Goal: Task Accomplishment & Management: Manage account settings

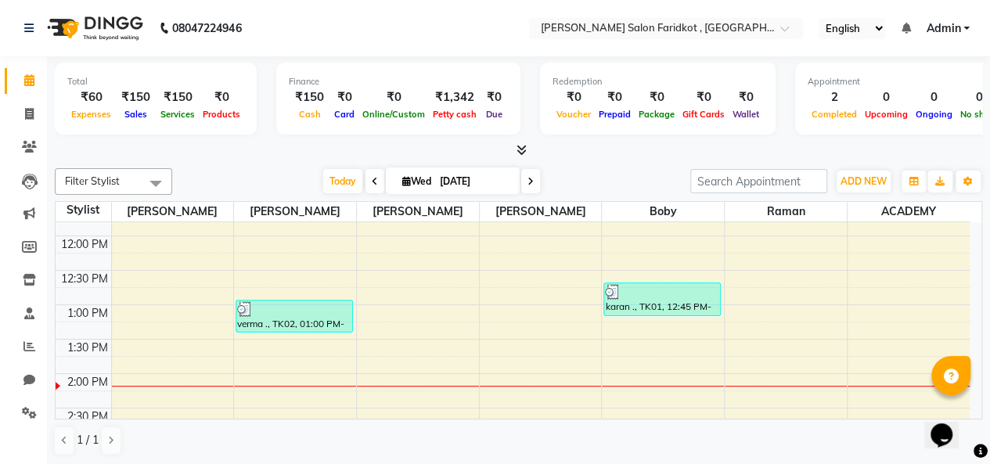
scroll to position [280, 0]
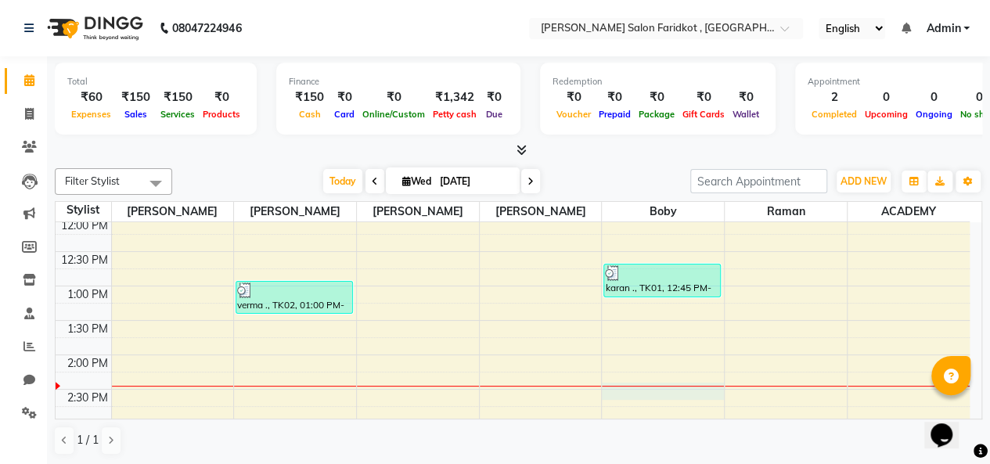
click at [663, 394] on div "8:00 AM 8:30 AM 9:00 AM 9:30 AM 10:00 AM 10:30 AM 11:00 AM 11:30 AM 12:00 PM 12…" at bounding box center [513, 389] width 914 height 894
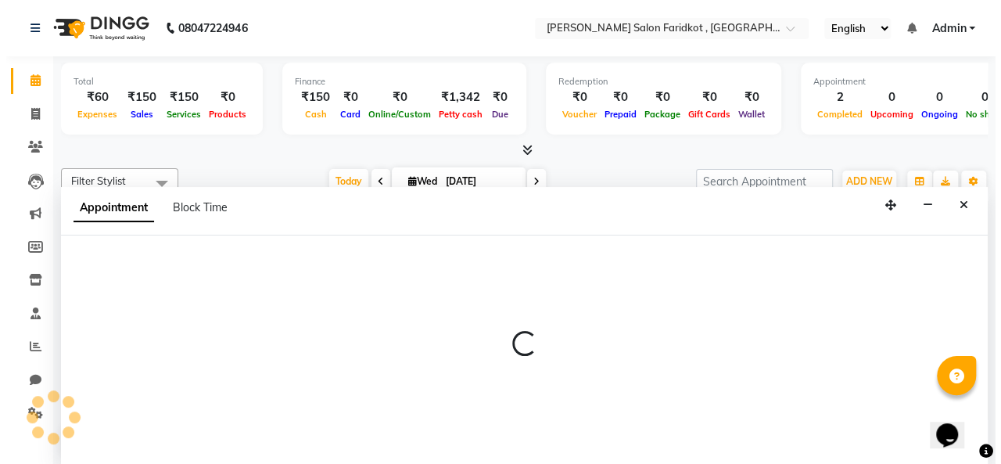
scroll to position [0, 0]
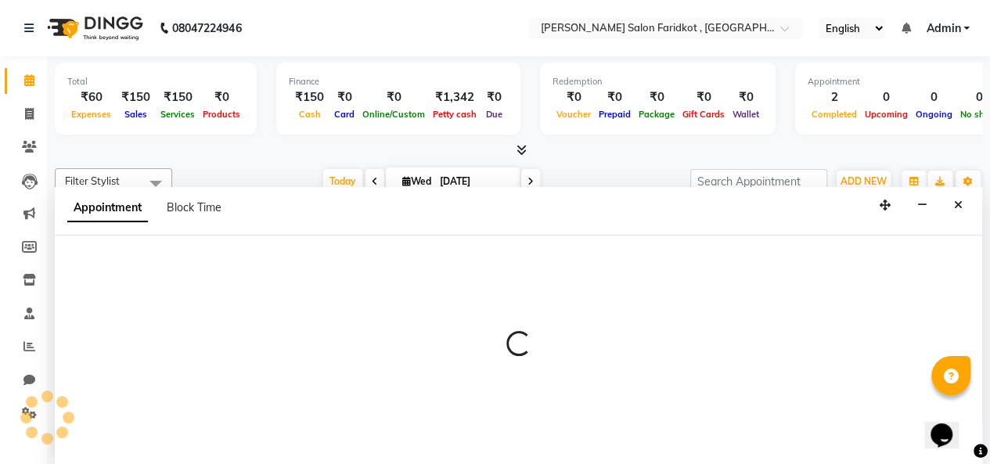
select select "89536"
select select "870"
select select "tentative"
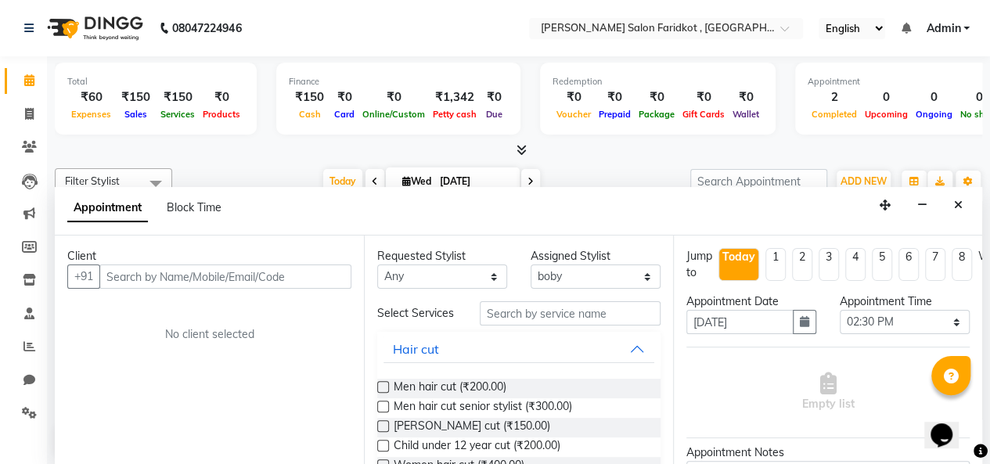
click at [171, 284] on input "text" at bounding box center [225, 276] width 252 height 24
click at [171, 279] on input "text" at bounding box center [225, 276] width 252 height 24
click at [145, 275] on input "8544815309" at bounding box center [192, 276] width 187 height 24
type input "8544915309"
click at [310, 274] on span "Add Client" at bounding box center [319, 276] width 52 height 14
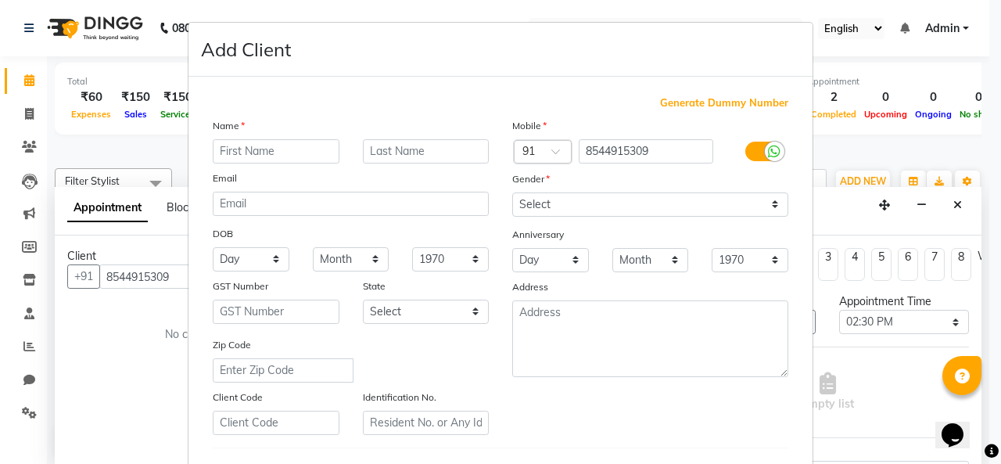
click at [244, 151] on input "text" at bounding box center [276, 151] width 127 height 24
type input "[PERSON_NAME]"
click at [384, 153] on input "text" at bounding box center [426, 151] width 127 height 24
type input "."
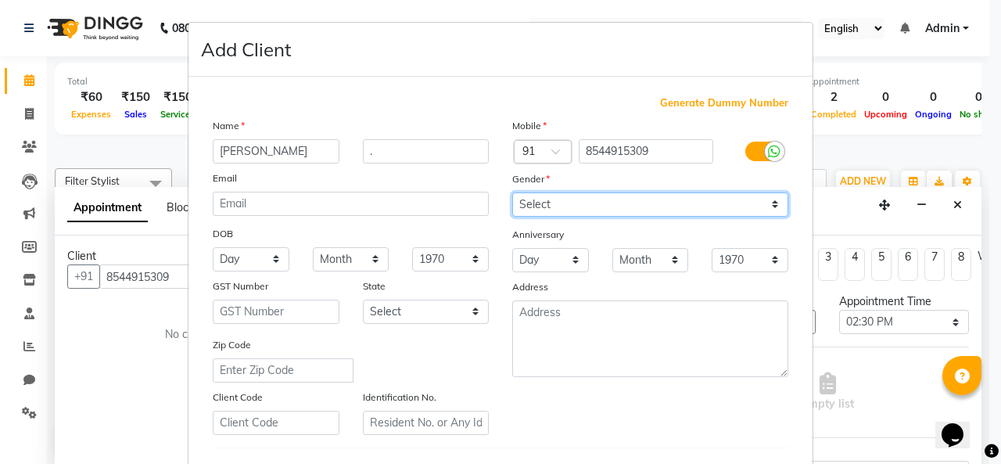
click at [547, 196] on select "Select [DEMOGRAPHIC_DATA] [DEMOGRAPHIC_DATA] Other Prefer Not To Say" at bounding box center [650, 204] width 276 height 24
select select "[DEMOGRAPHIC_DATA]"
click at [512, 192] on select "Select [DEMOGRAPHIC_DATA] [DEMOGRAPHIC_DATA] Other Prefer Not To Say" at bounding box center [650, 204] width 276 height 24
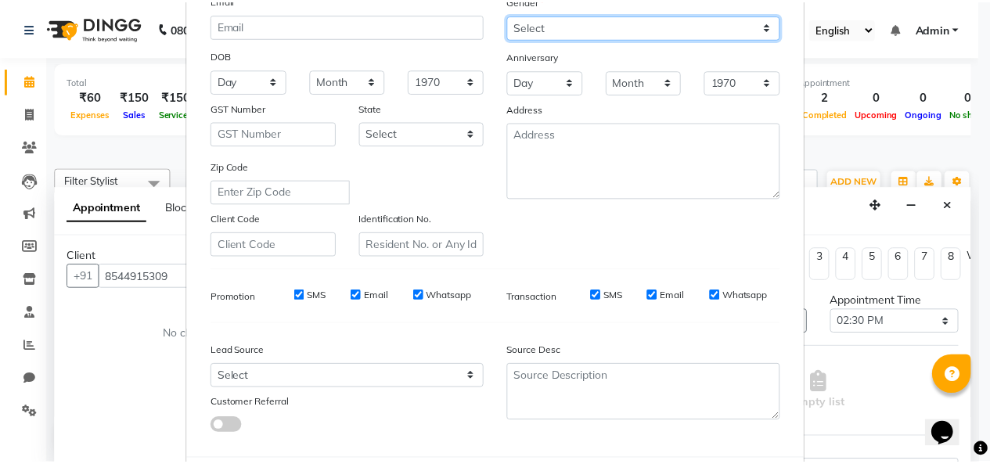
scroll to position [235, 0]
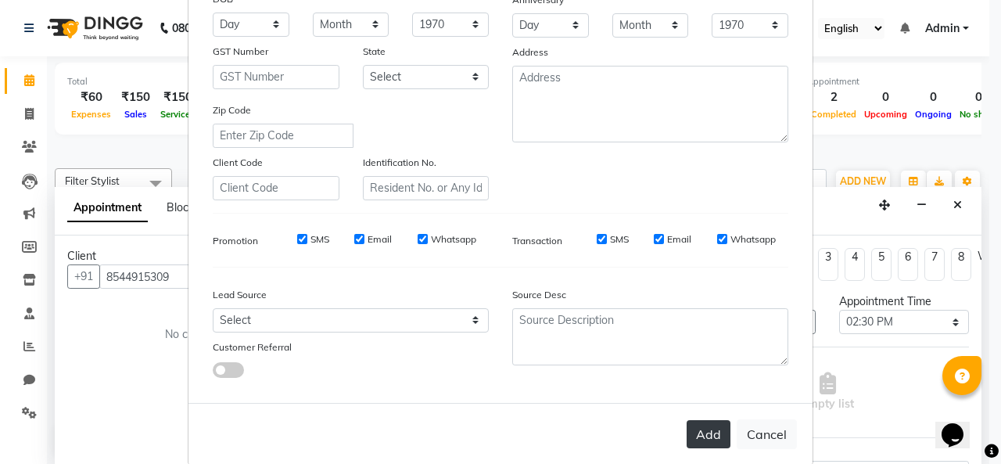
click at [699, 434] on button "Add" at bounding box center [709, 434] width 44 height 28
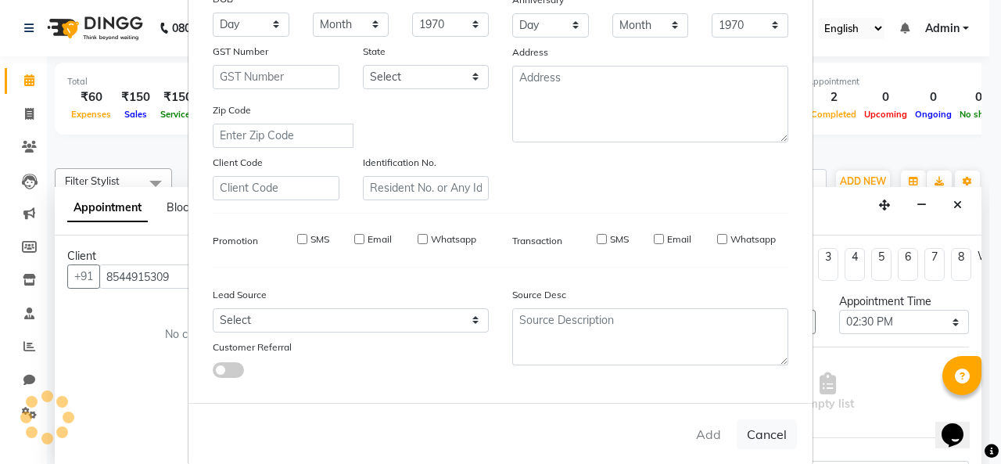
select select
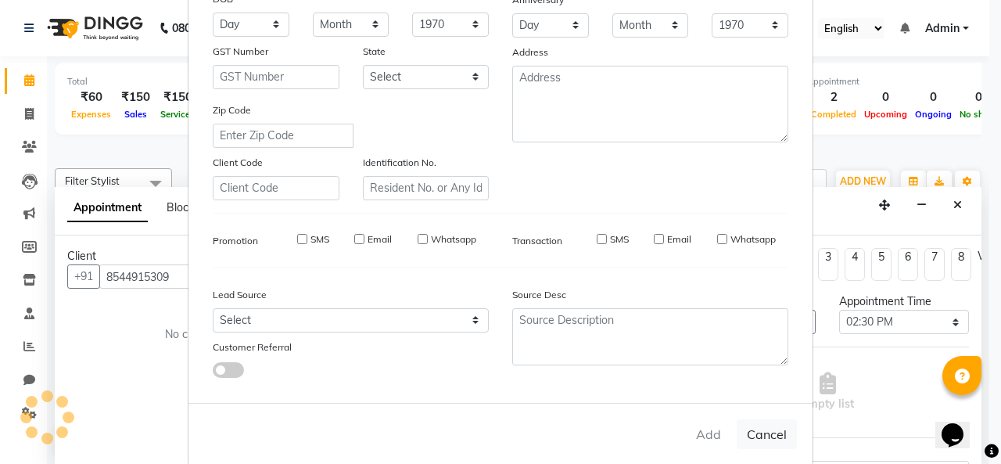
select select
checkbox input "false"
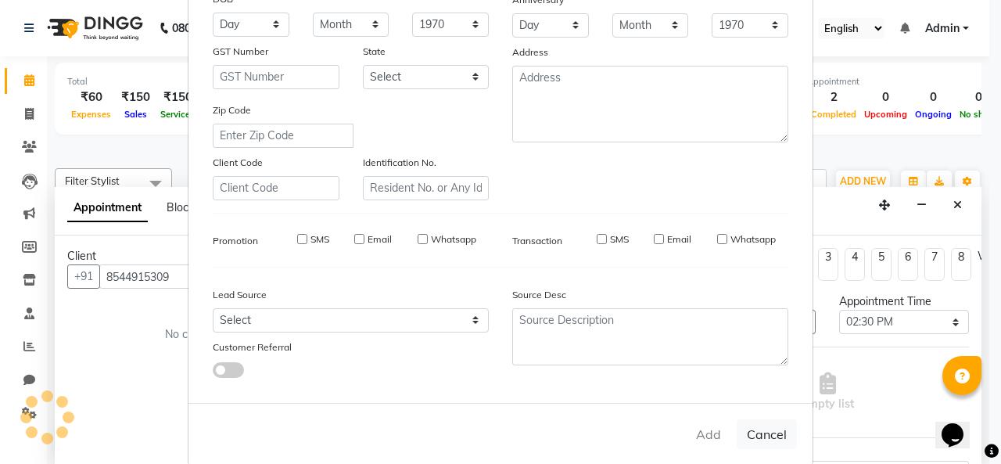
checkbox input "false"
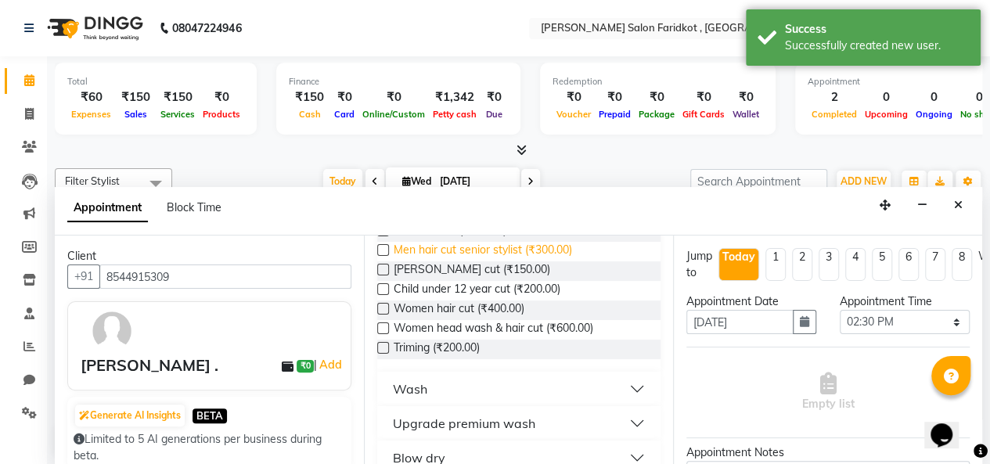
scroll to position [78, 0]
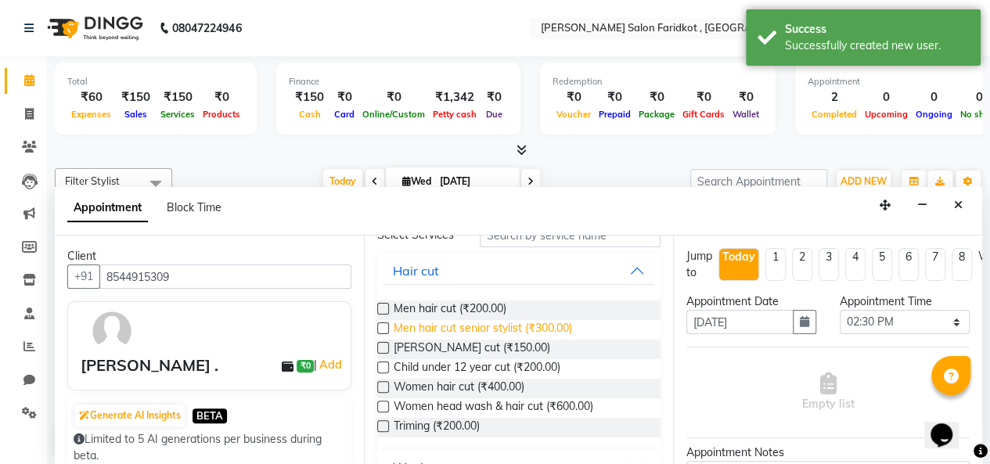
click at [546, 335] on span "Men hair cut senior stylist (₹300.00)" at bounding box center [483, 330] width 178 height 20
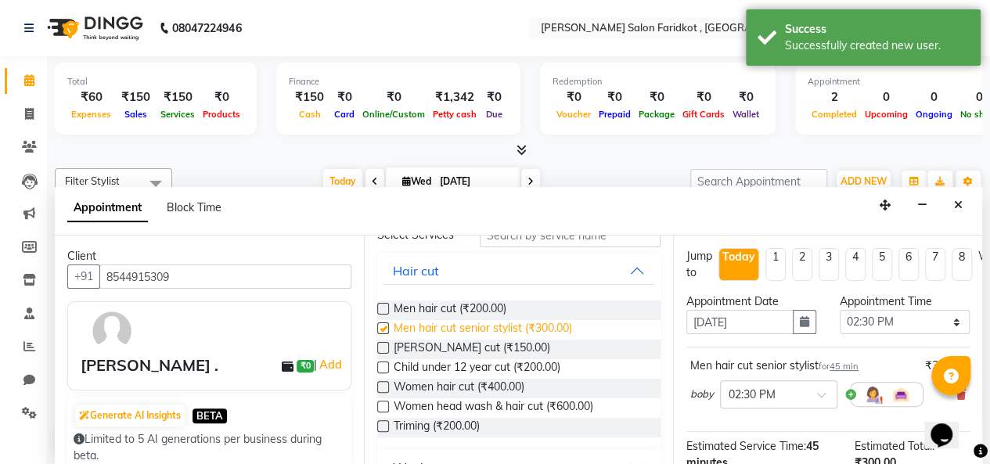
checkbox input "false"
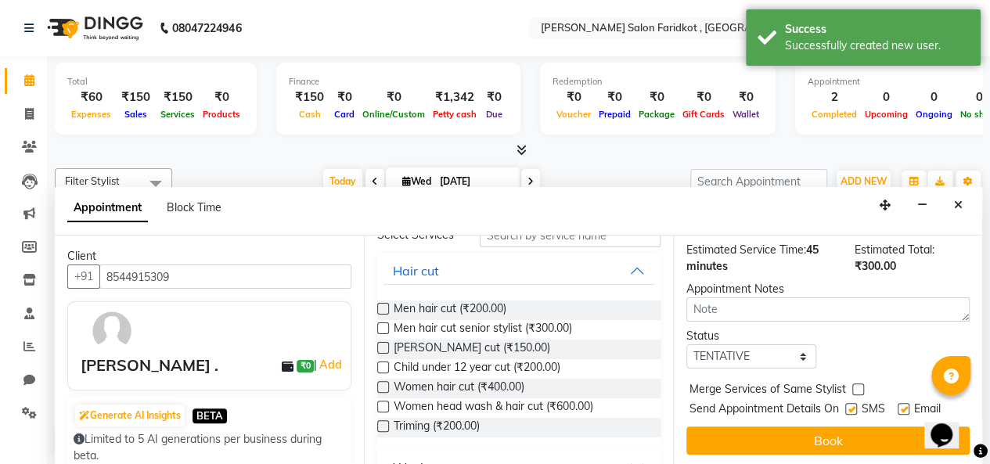
scroll to position [209, 0]
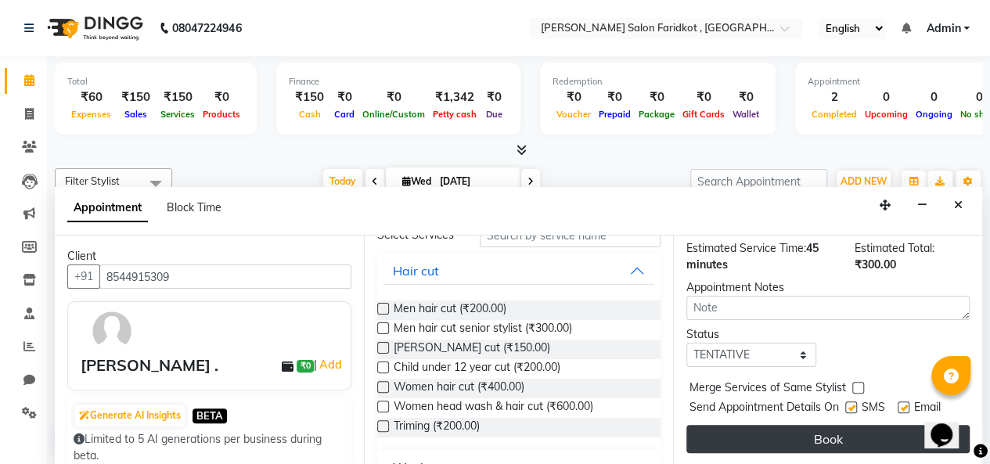
click at [736, 430] on button "Book" at bounding box center [827, 439] width 283 height 28
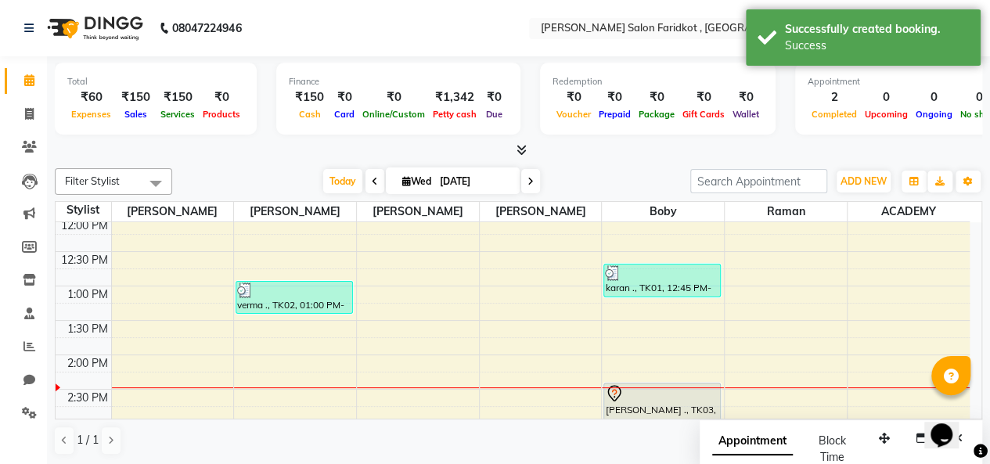
scroll to position [0, 0]
click at [659, 397] on div at bounding box center [662, 393] width 114 height 19
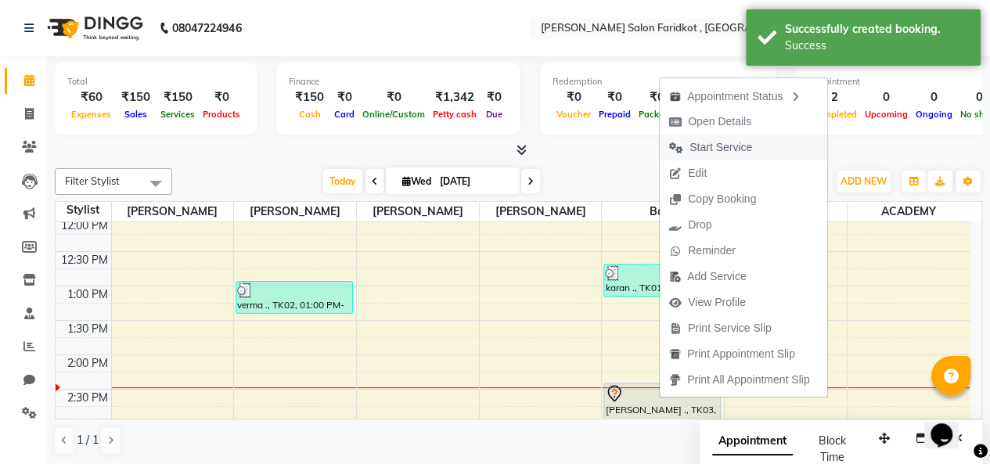
click at [756, 153] on span "Start Service" at bounding box center [711, 148] width 102 height 26
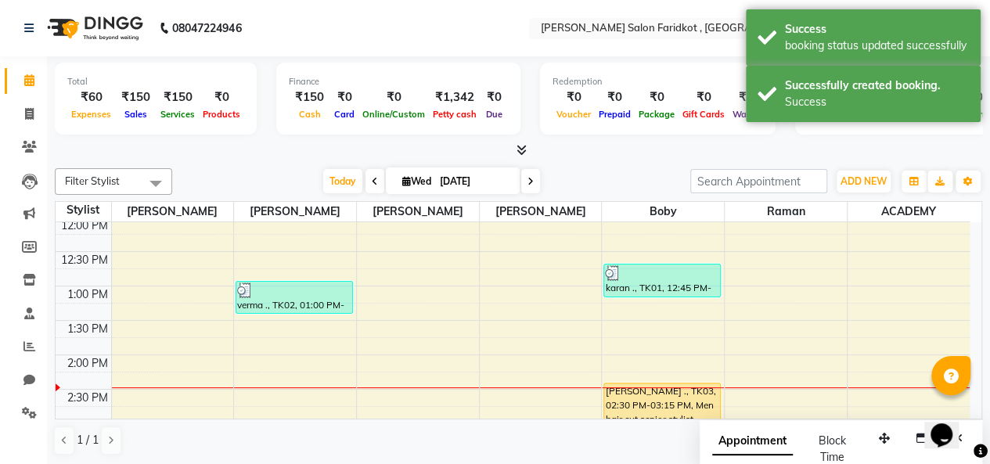
click at [649, 404] on div "[PERSON_NAME] ., TK03, 02:30 PM-03:15 PM, Men hair cut senior stylist" at bounding box center [662, 407] width 116 height 49
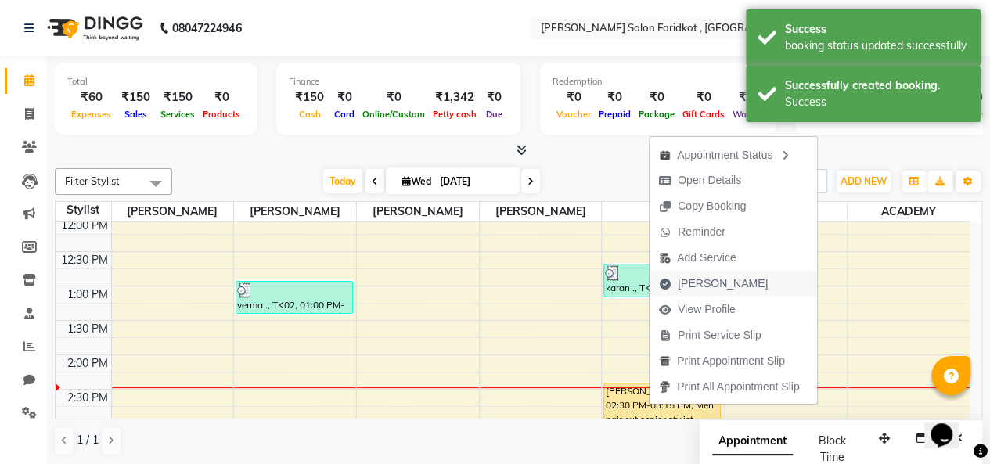
click at [740, 289] on span "[PERSON_NAME]" at bounding box center [713, 284] width 128 height 26
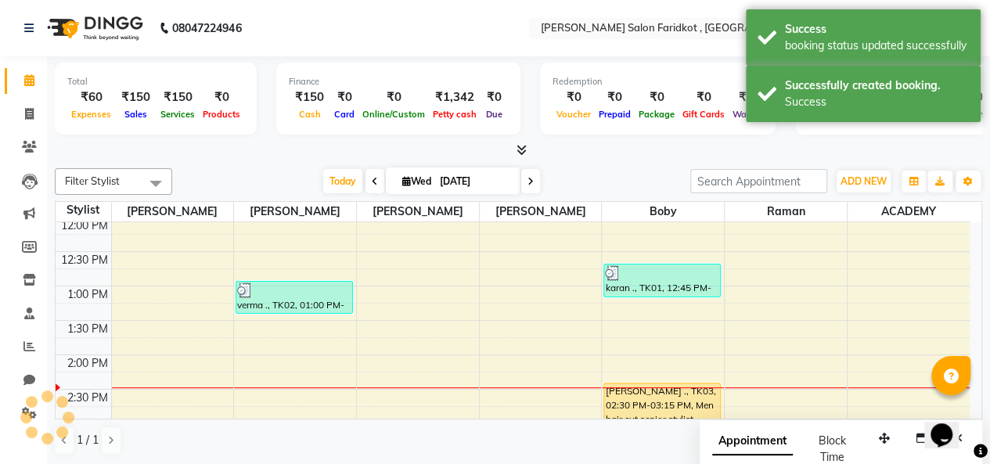
select select "8789"
select select "service"
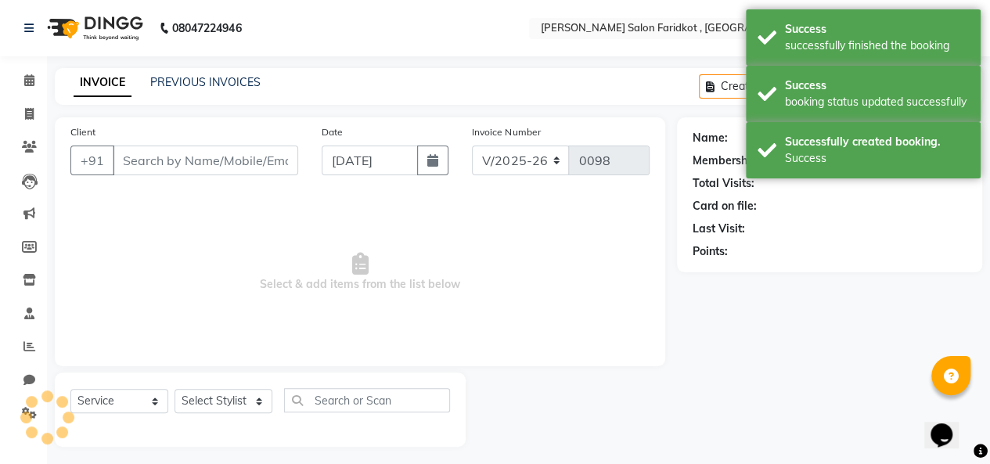
type input "8544915309"
select select "89536"
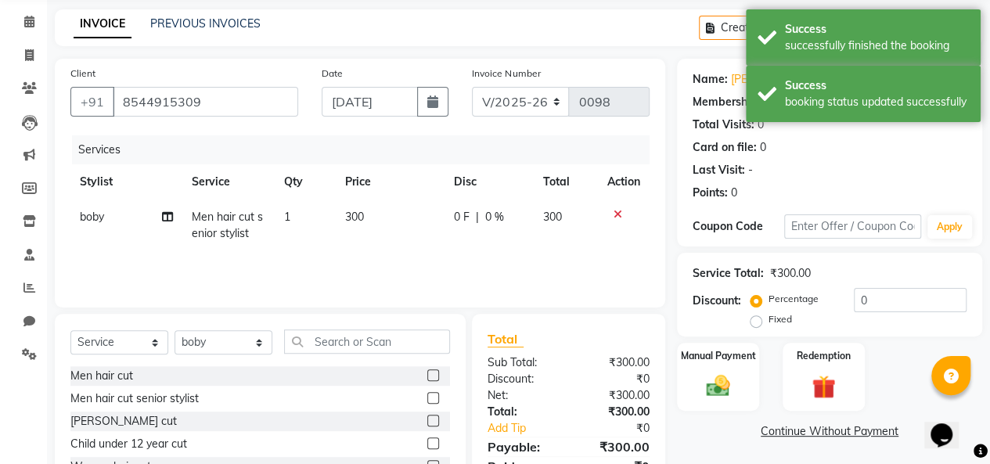
scroll to position [78, 0]
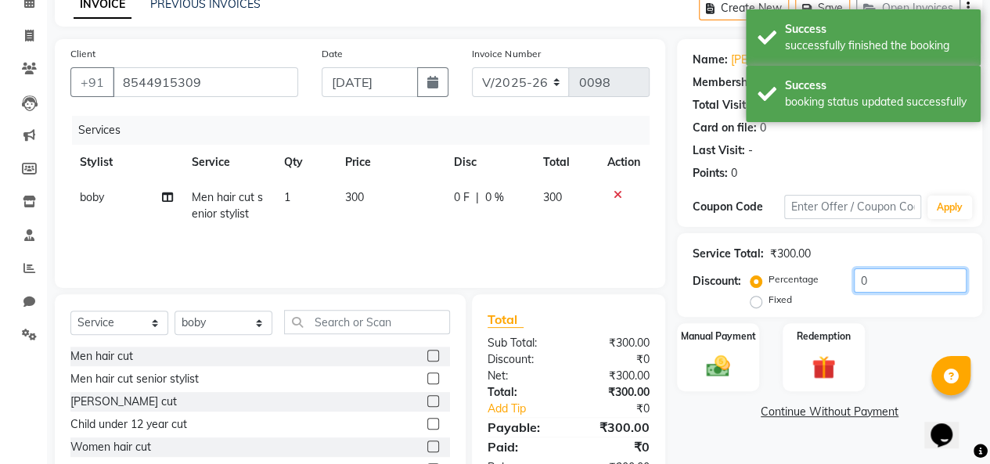
click at [878, 282] on input "0" at bounding box center [910, 280] width 113 height 24
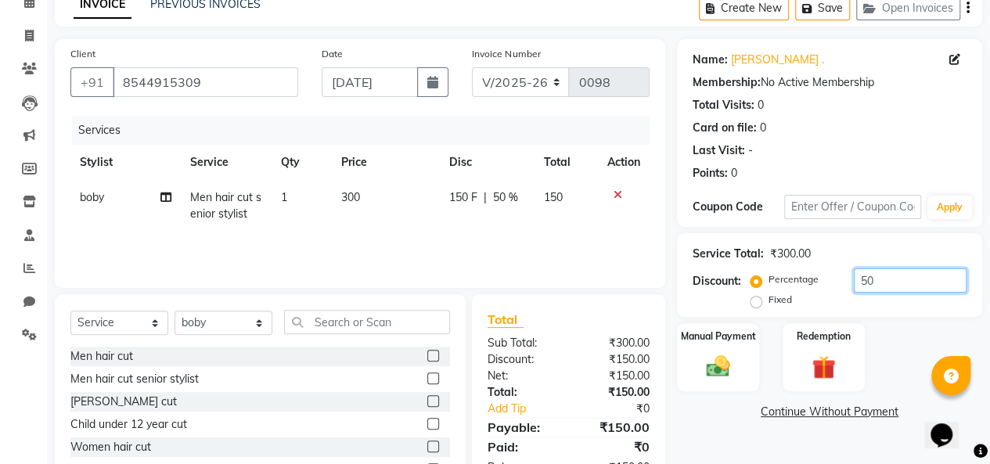
type input "50"
click at [768, 301] on label "Fixed" at bounding box center [779, 300] width 23 height 14
click at [756, 301] on input "Fixed" at bounding box center [758, 299] width 11 height 11
radio input "true"
click at [726, 366] on img at bounding box center [718, 366] width 40 height 28
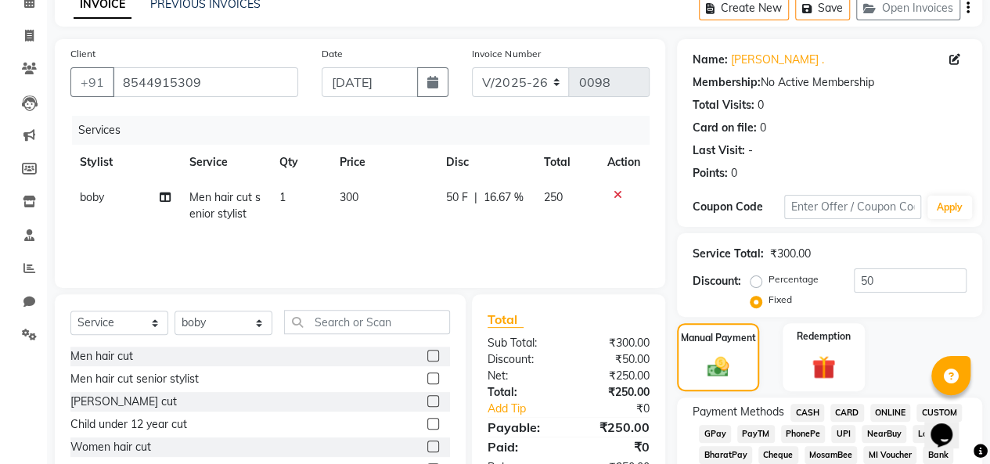
scroll to position [156, 0]
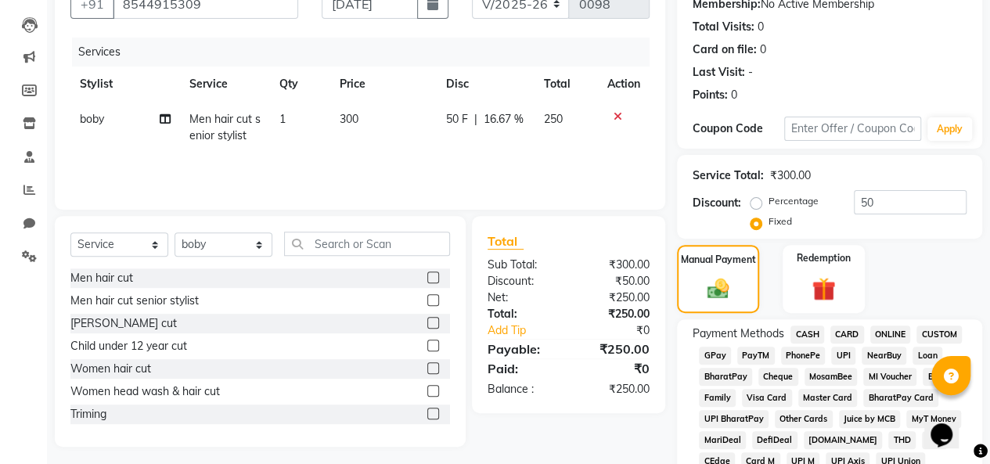
click at [843, 356] on span "UPI" at bounding box center [843, 356] width 24 height 18
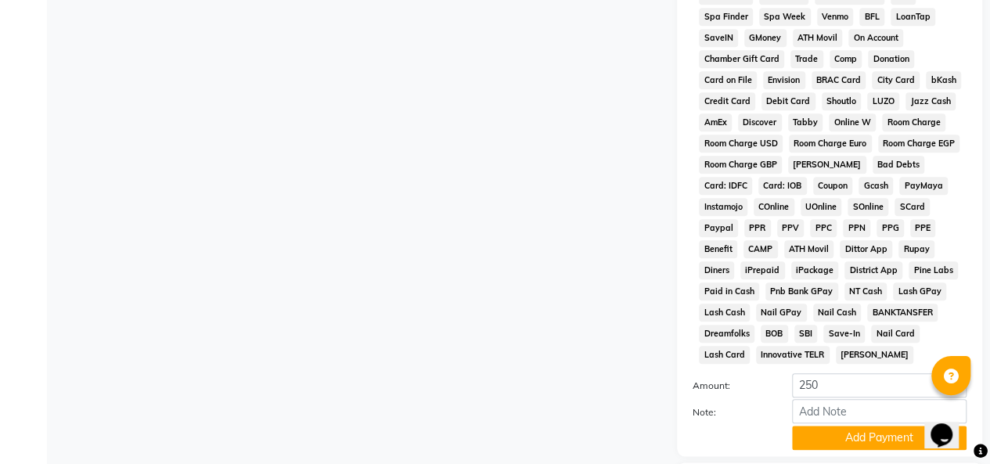
scroll to position [704, 0]
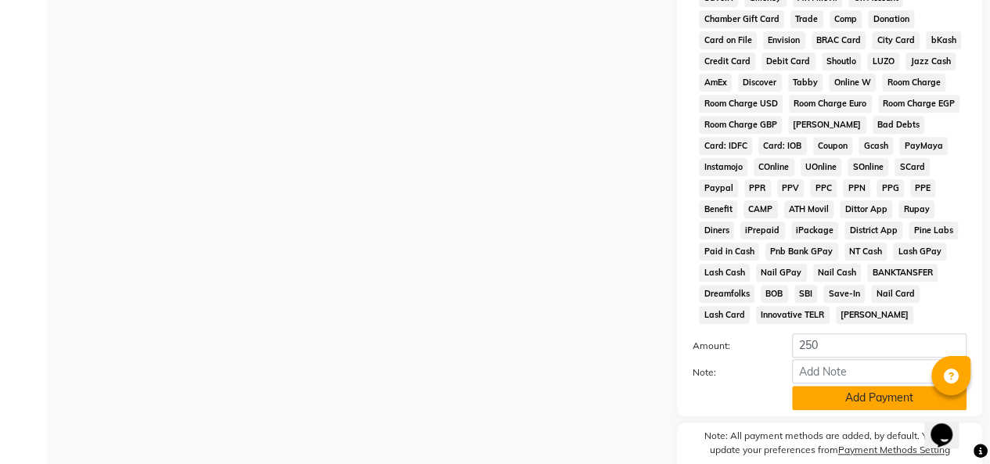
click at [838, 400] on button "Add Payment" at bounding box center [879, 398] width 174 height 24
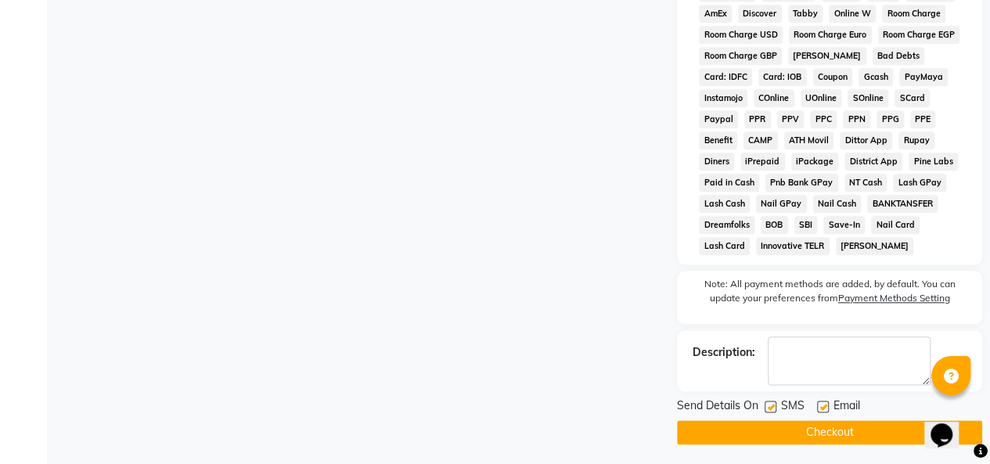
scroll to position [781, 0]
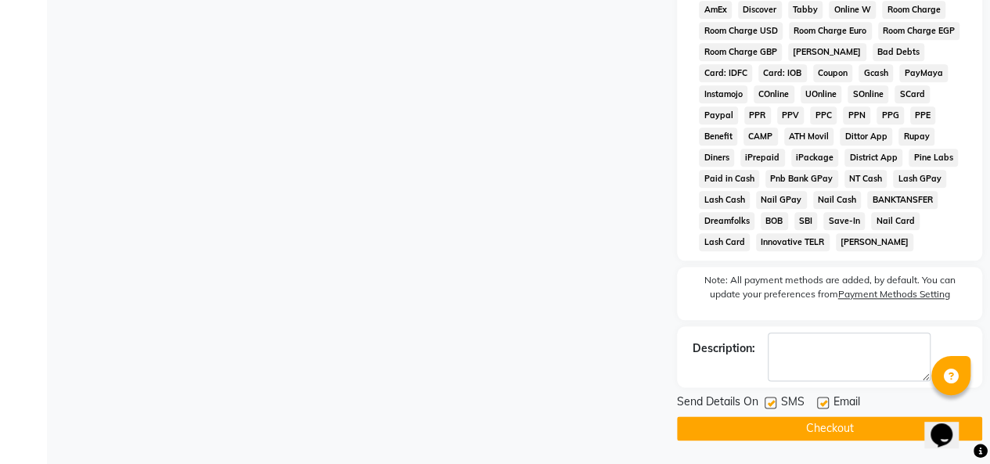
click at [834, 422] on button "Checkout" at bounding box center [829, 428] width 305 height 24
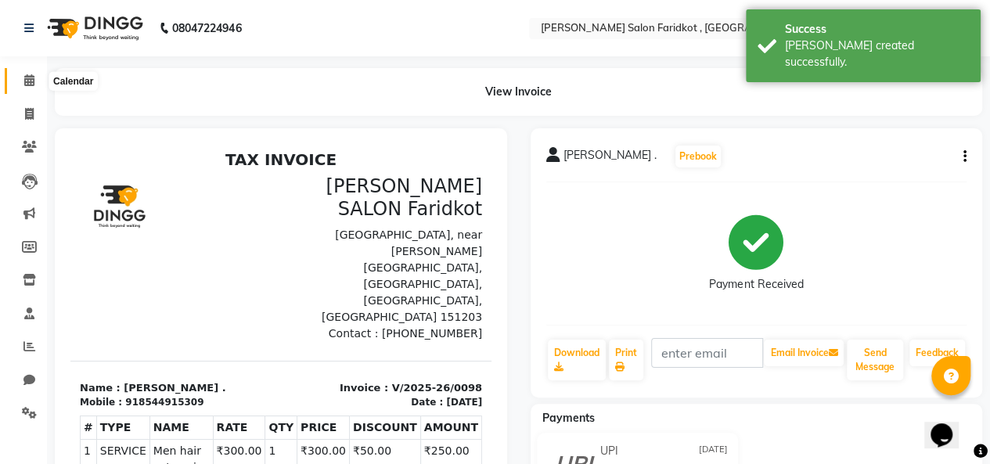
click at [25, 89] on span at bounding box center [29, 81] width 27 height 18
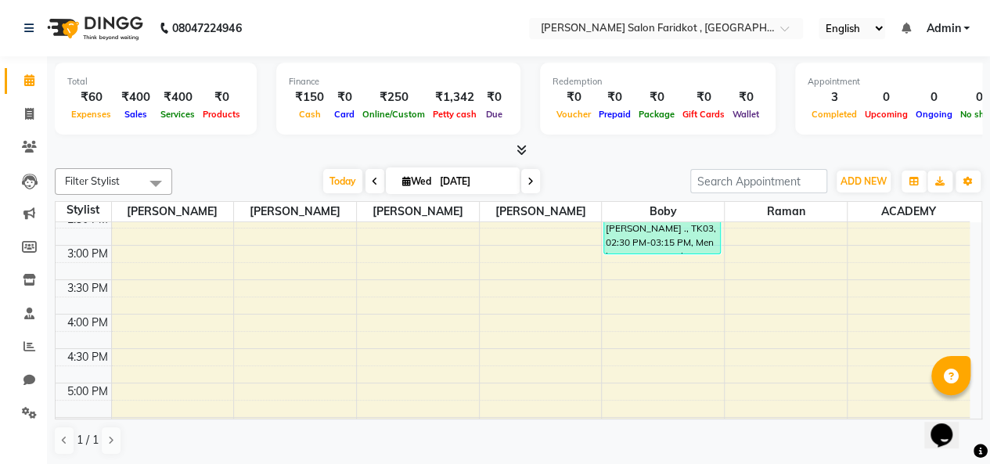
scroll to position [431, 0]
